Goal: Task Accomplishment & Management: Manage account settings

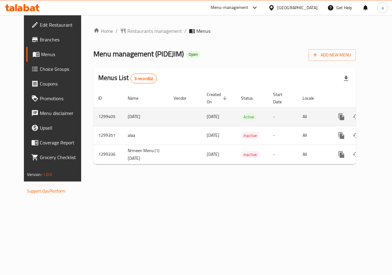
click at [382, 120] on icon "enhanced table" at bounding box center [385, 116] width 7 height 7
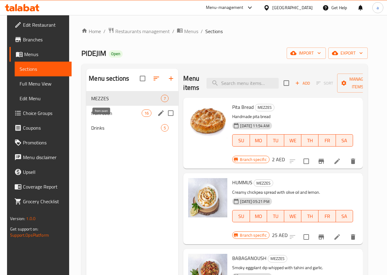
click at [100, 117] on span "from oven" at bounding box center [116, 112] width 50 height 7
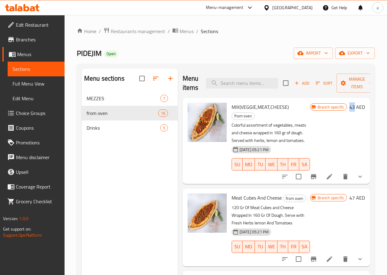
drag, startPoint x: 351, startPoint y: 104, endPoint x: 336, endPoint y: 122, distance: 23.5
click at [343, 108] on div "Branch specific 43 AED" at bounding box center [337, 107] width 55 height 9
click at [94, 103] on div "MEZZES 7" at bounding box center [130, 98] width 96 height 15
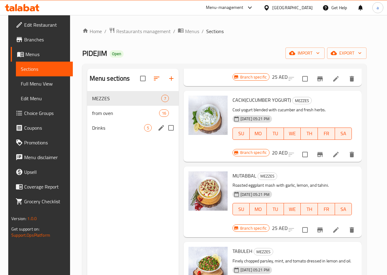
click at [115, 131] on span "Drinks" at bounding box center [118, 127] width 52 height 7
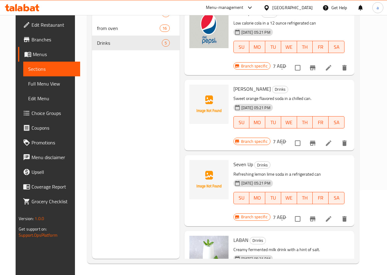
scroll to position [86, 0]
